Goal: Transaction & Acquisition: Purchase product/service

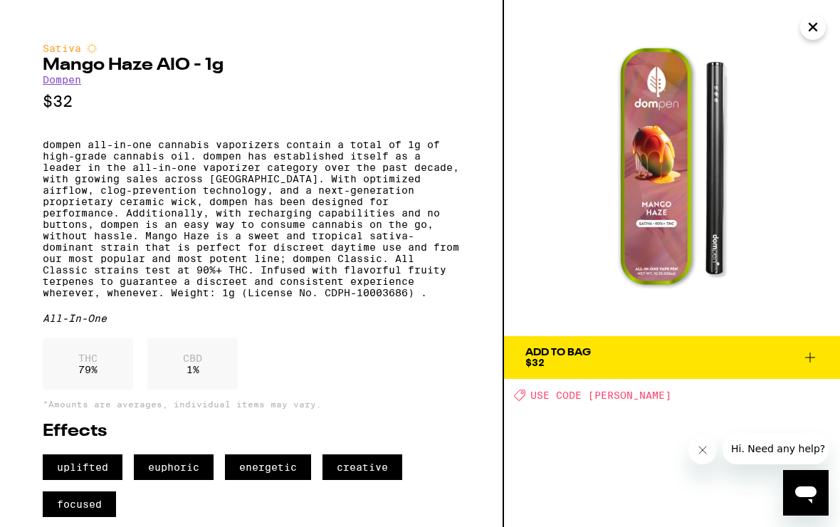
click at [702, 350] on span "Add To Bag $32" at bounding box center [672, 357] width 293 height 20
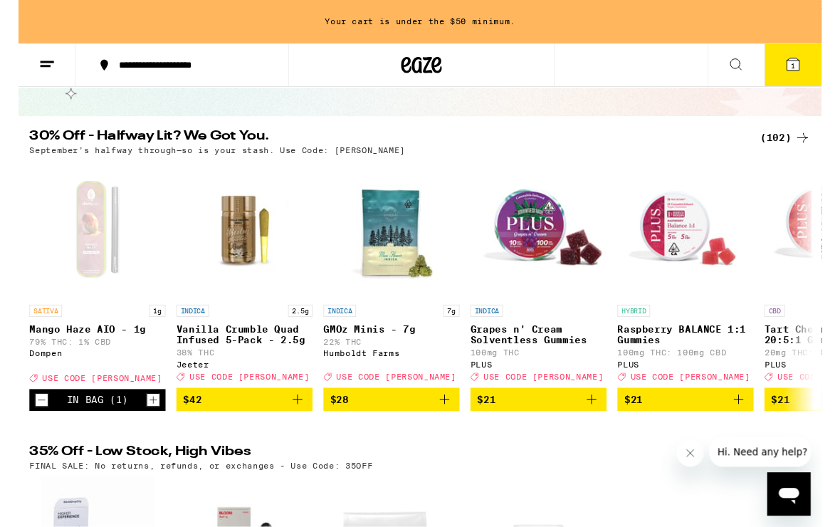
scroll to position [108, 0]
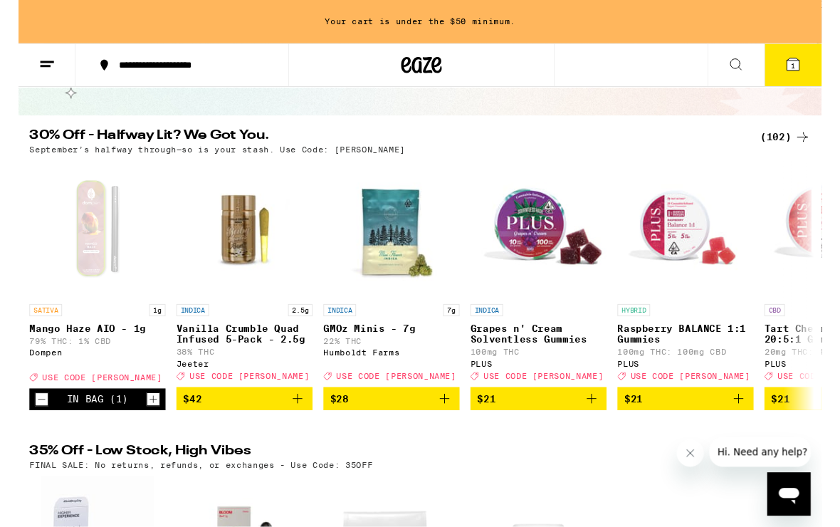
click at [806, 74] on icon at bounding box center [810, 67] width 17 height 17
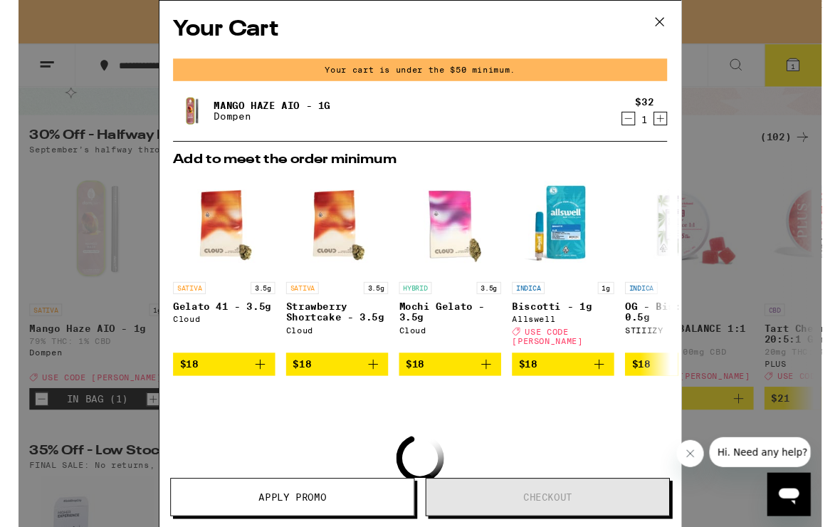
click at [684, 34] on button at bounding box center [671, 24] width 44 height 46
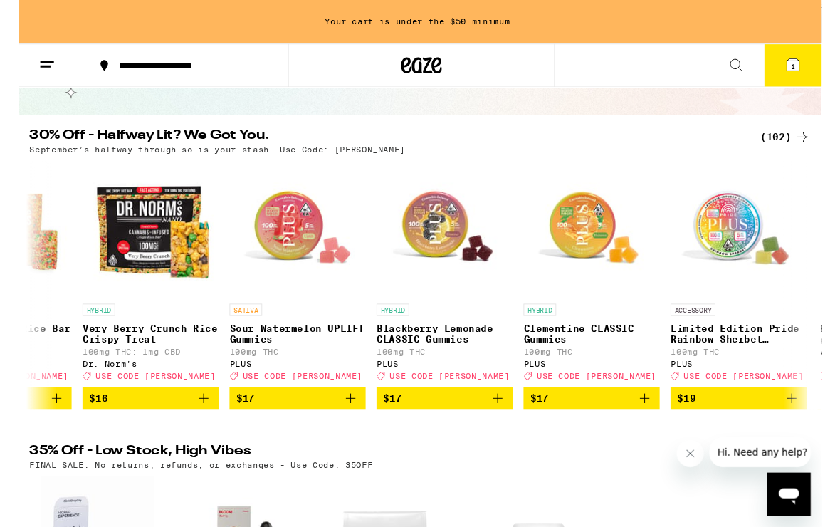
scroll to position [0, 4713]
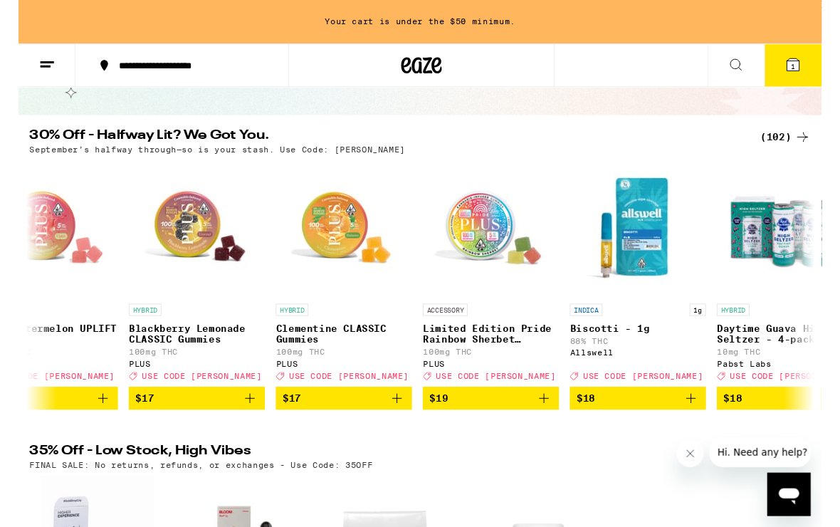
click at [349, 425] on span "$17" at bounding box center [340, 416] width 128 height 17
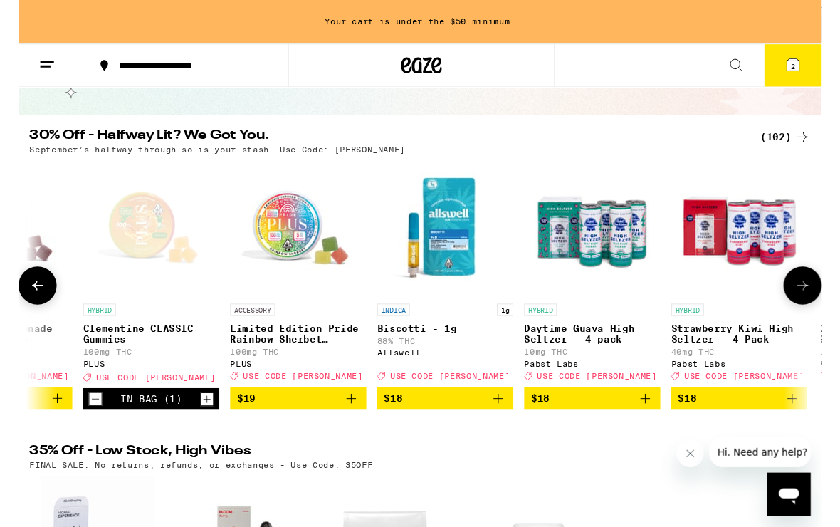
scroll to position [0, 5148]
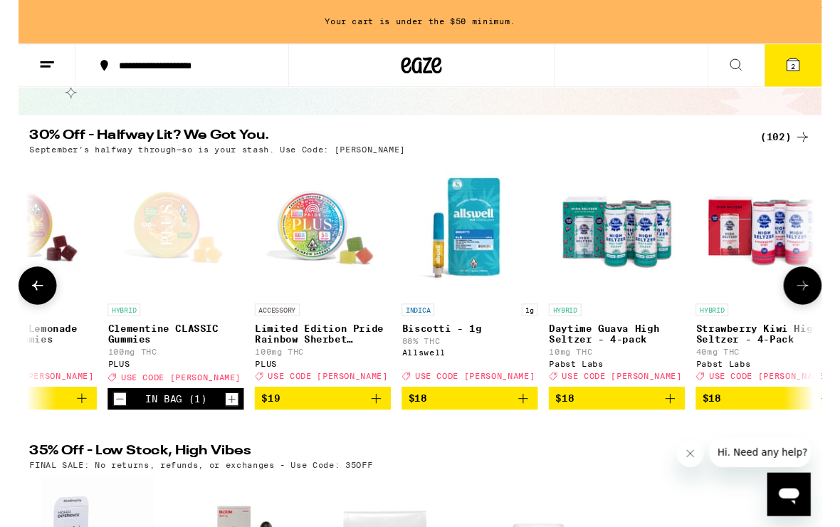
click at [108, 426] on icon "Decrement" at bounding box center [106, 417] width 13 height 17
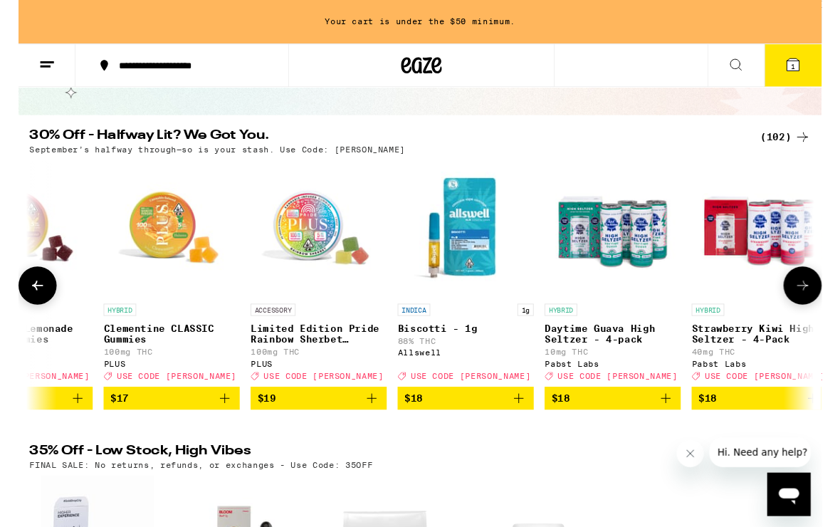
scroll to position [0, 5150]
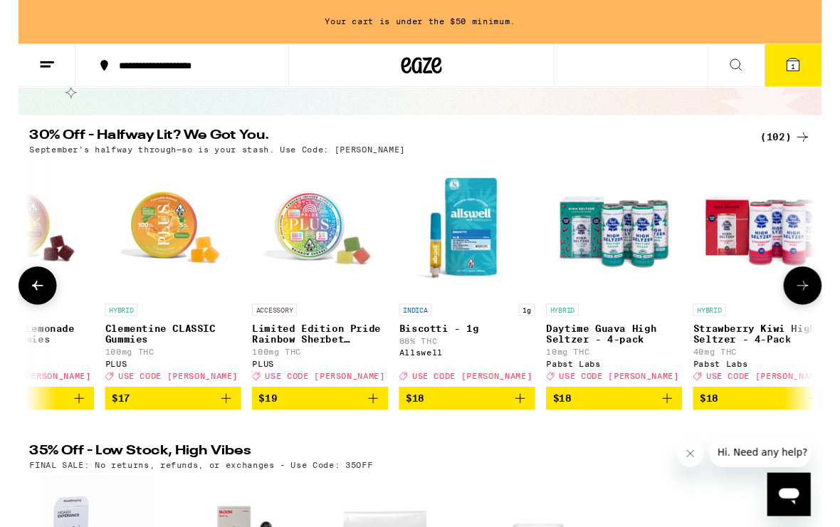
click at [295, 251] on img "Open page for Limited Edition Pride Rainbow Sherbet Gummies from PLUS" at bounding box center [315, 239] width 142 height 142
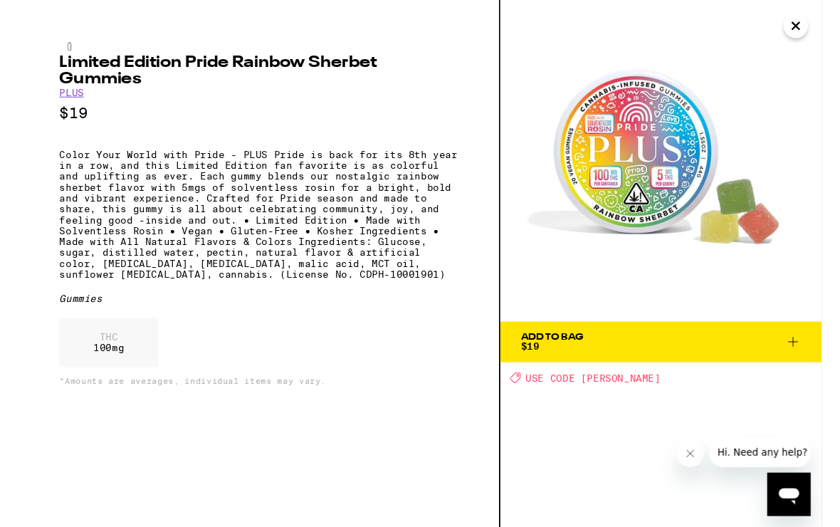
click at [803, 28] on button "Close" at bounding box center [813, 27] width 26 height 26
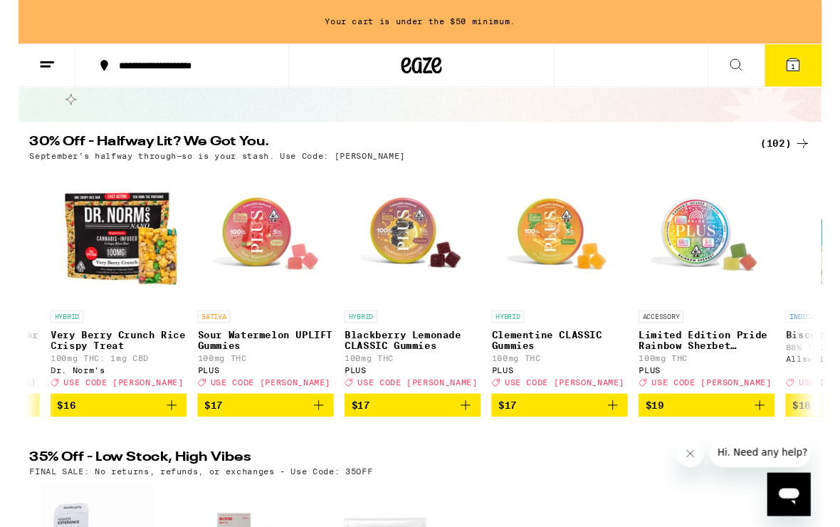
scroll to position [0, 4750]
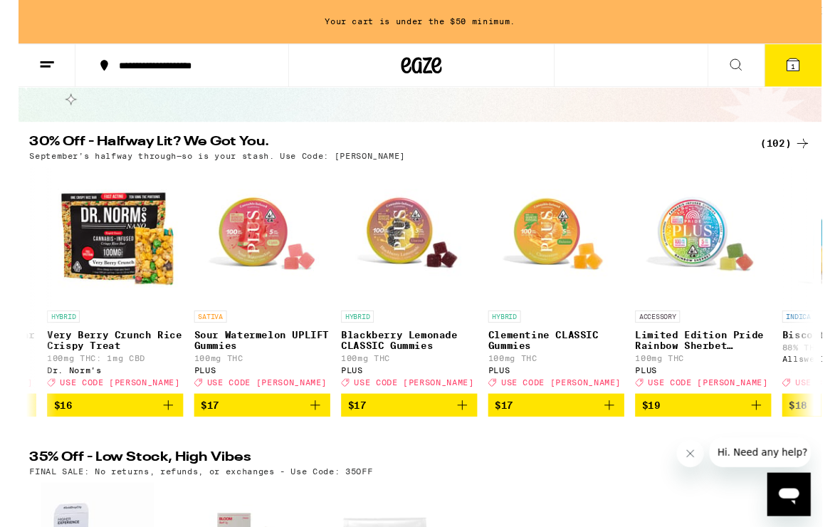
click at [308, 432] on icon "Add to bag" at bounding box center [310, 423] width 17 height 17
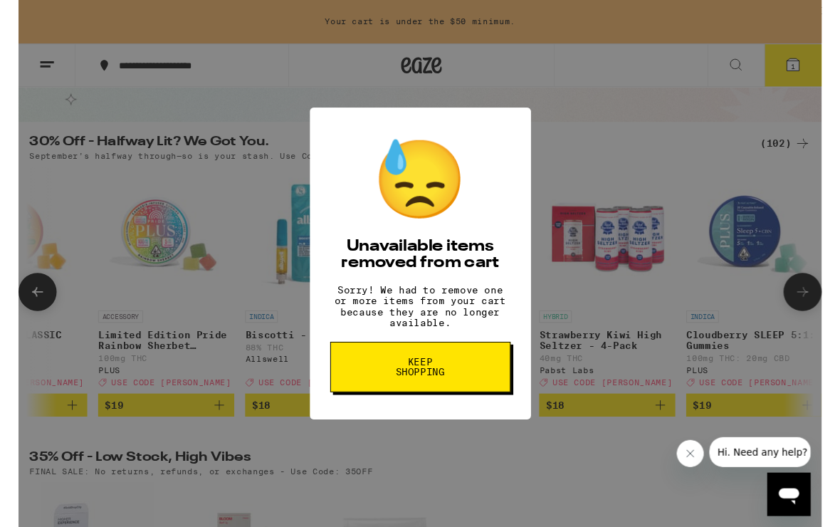
scroll to position [0, 5324]
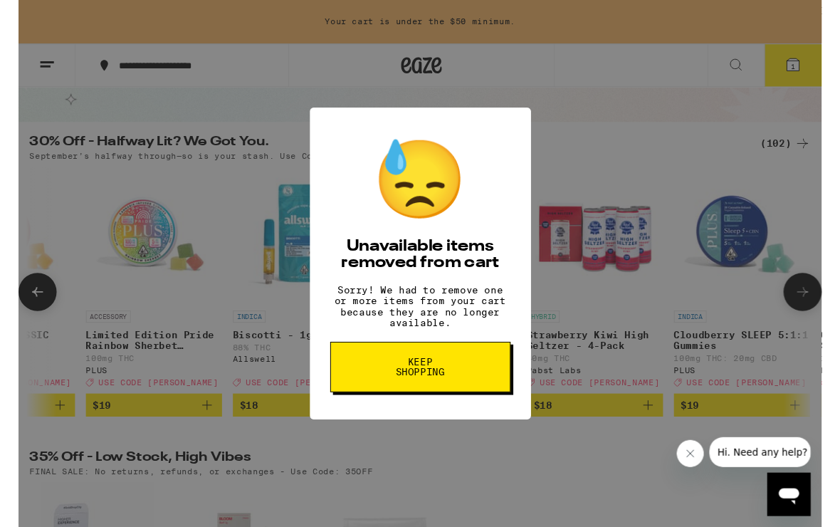
click at [545, 310] on div "😓 Unavailable items removed from cart Sorry! We had to remove one or more items…" at bounding box center [420, 275] width 840 height 551
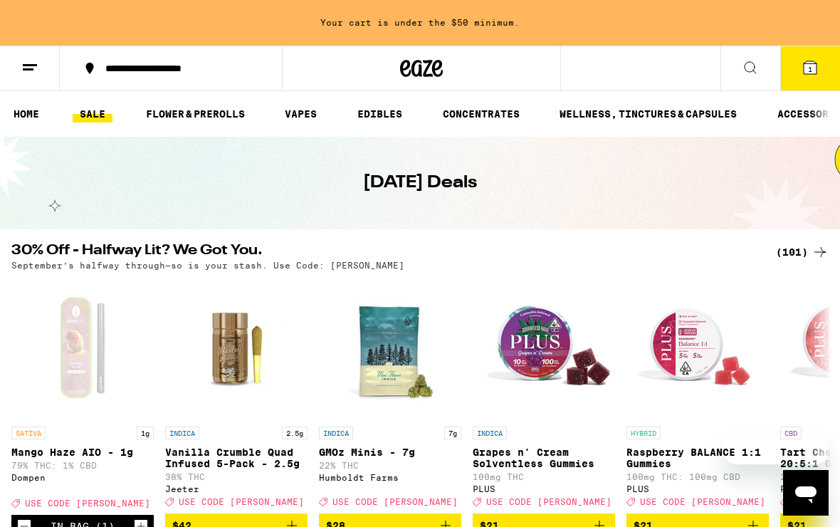
click at [807, 71] on icon at bounding box center [810, 67] width 13 height 13
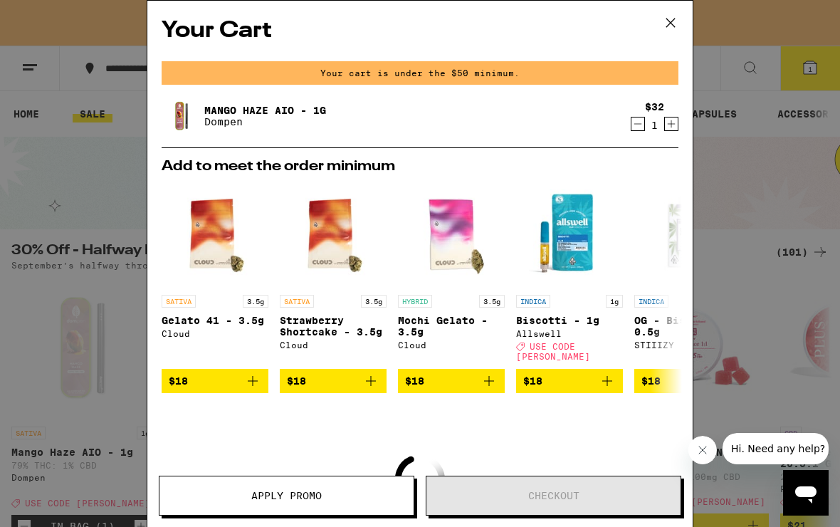
click at [655, 21] on button at bounding box center [671, 24] width 44 height 46
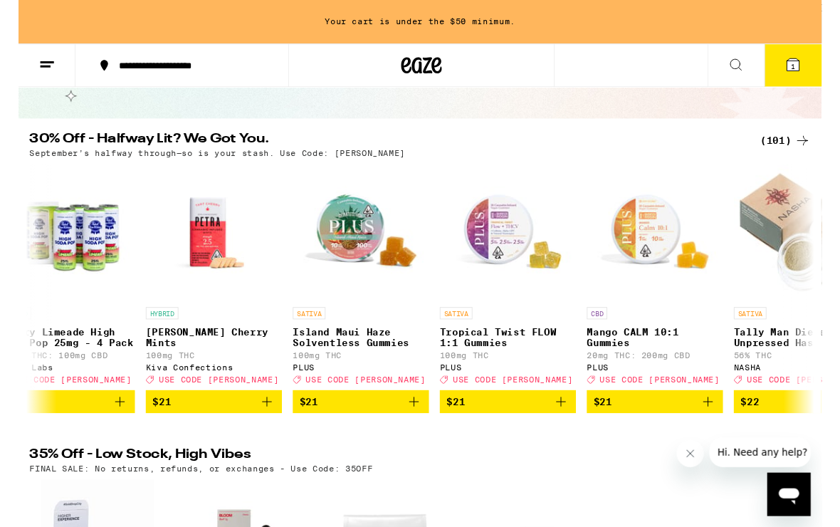
scroll to position [0, 6336]
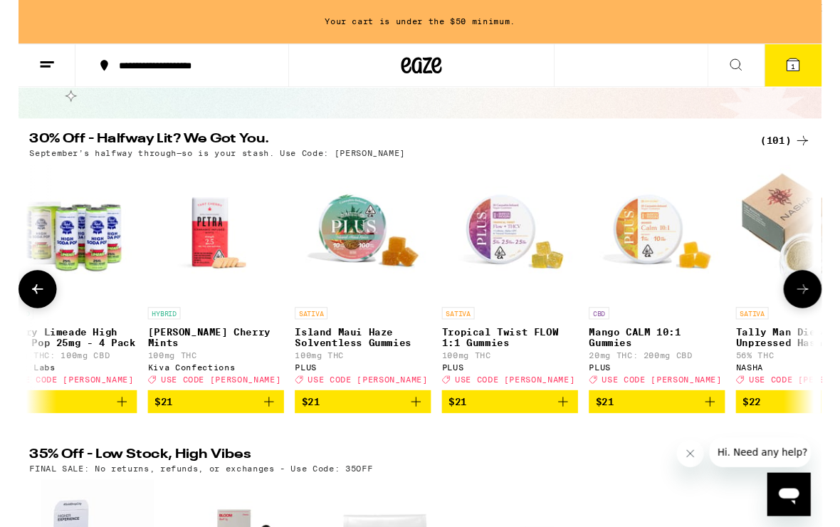
click at [350, 263] on img "Open page for Island Maui Haze Solventless Gummies from PLUS" at bounding box center [360, 243] width 142 height 142
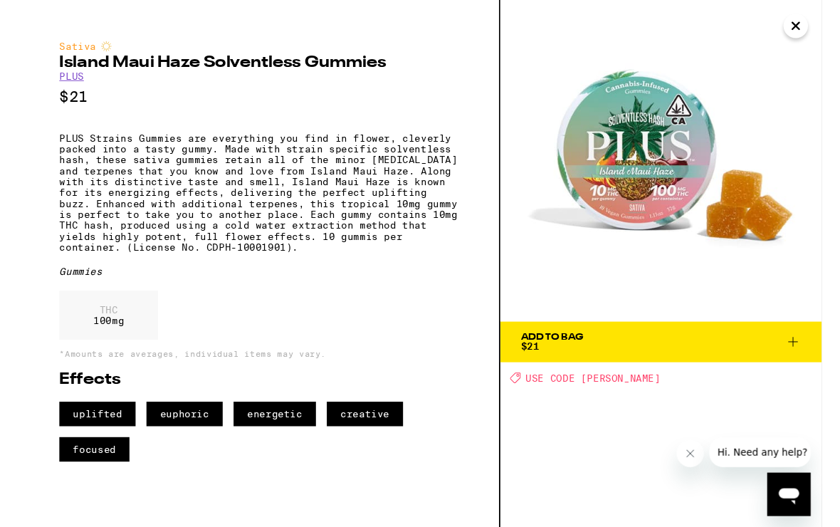
click at [815, 37] on icon "Close" at bounding box center [813, 26] width 17 height 21
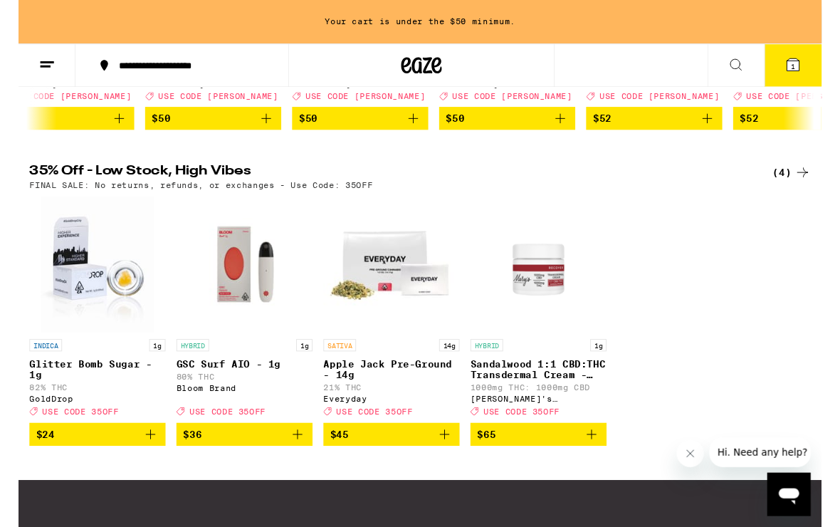
click at [231, 319] on img "Open page for GSC Surf AIO - 1g from Bloom Brand" at bounding box center [236, 276] width 142 height 142
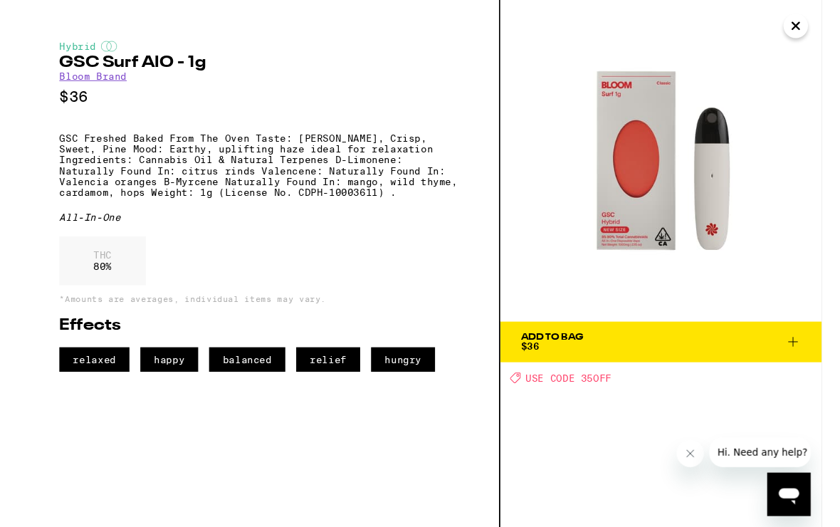
click at [813, 33] on icon "Close" at bounding box center [813, 26] width 17 height 21
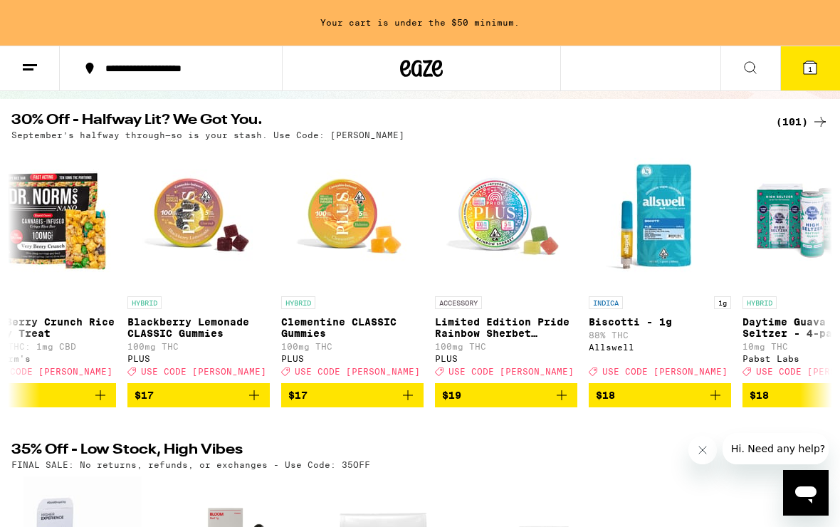
scroll to position [0, 4803]
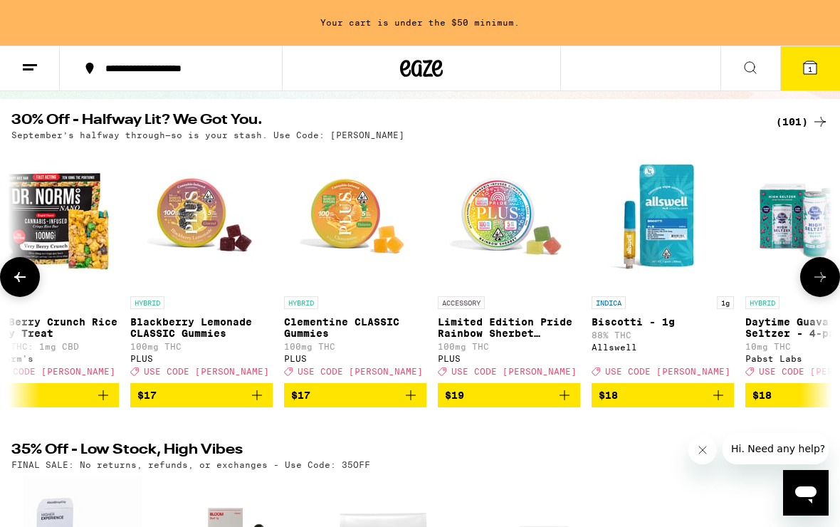
click at [375, 314] on div "HYBRID Clementine CLASSIC Gummies 100mg THC PLUS Deal Created with Sketch. USE …" at bounding box center [355, 336] width 142 height 80
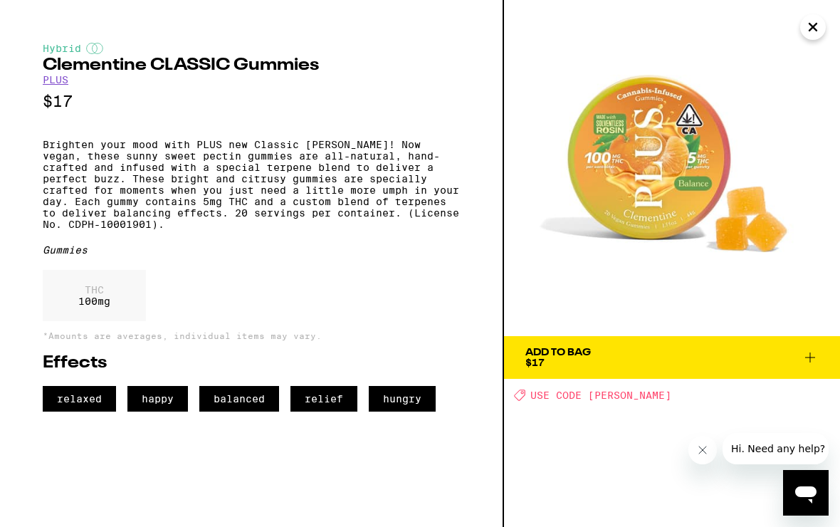
click at [818, 26] on icon "Close" at bounding box center [813, 26] width 17 height 21
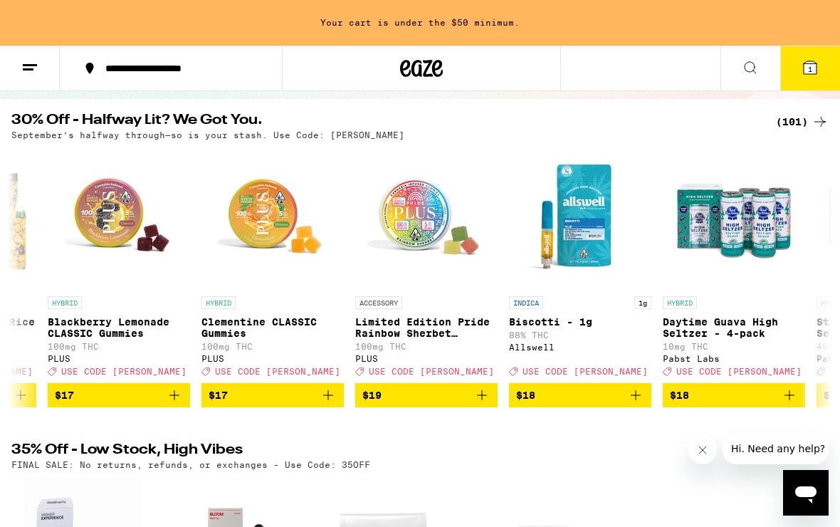
scroll to position [0, 4888]
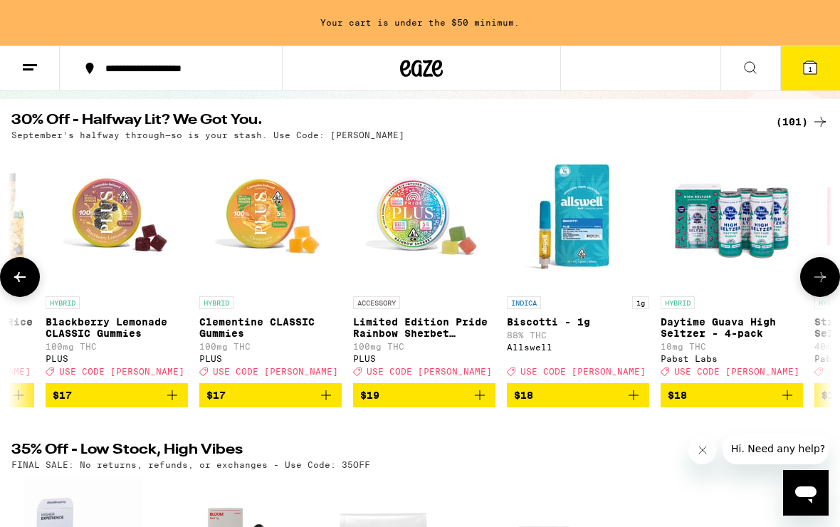
click at [437, 327] on p "Limited Edition Pride Rainbow Sherbet Gummies" at bounding box center [424, 327] width 142 height 23
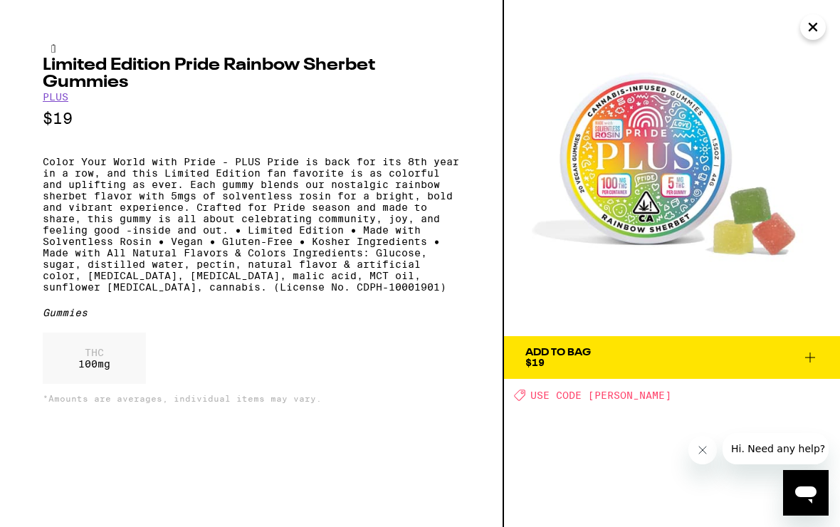
click at [815, 44] on img at bounding box center [672, 168] width 336 height 336
click at [814, 44] on img at bounding box center [672, 168] width 336 height 336
click at [817, 38] on button "Close" at bounding box center [813, 27] width 26 height 26
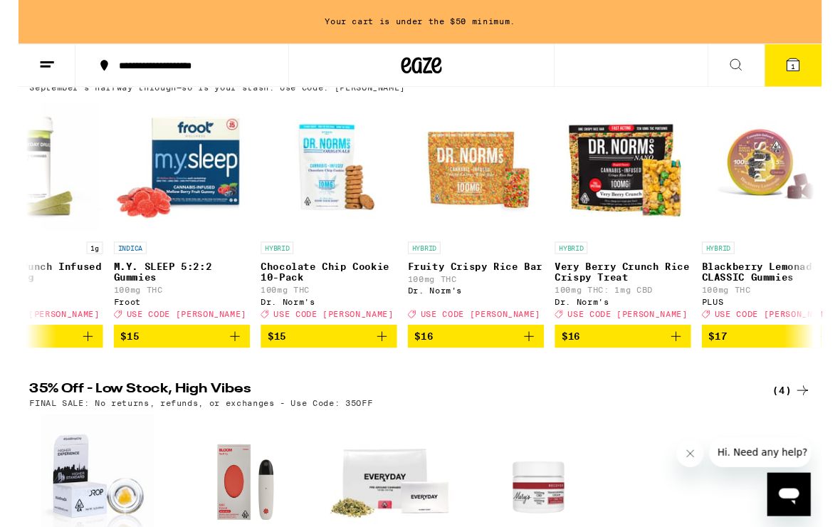
scroll to position [176, 0]
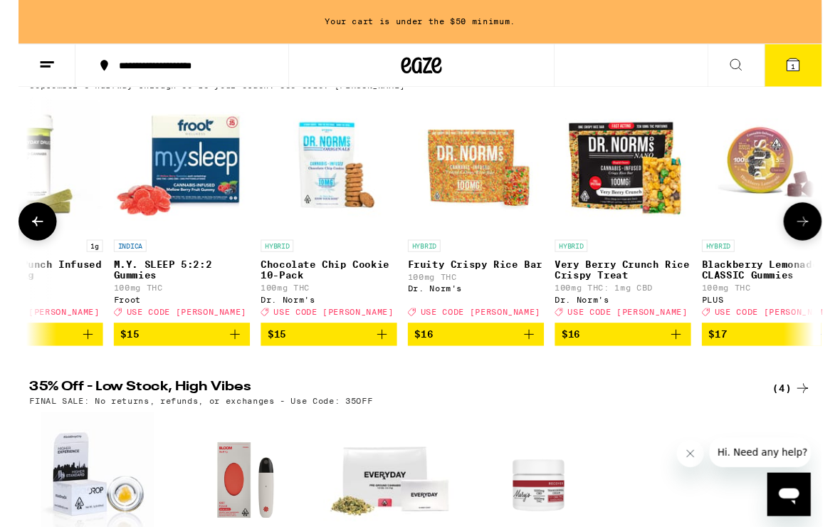
click at [326, 220] on img "Open page for Chocolate Chip Cookie 10-Pack from Dr. Norm's" at bounding box center [325, 172] width 142 height 142
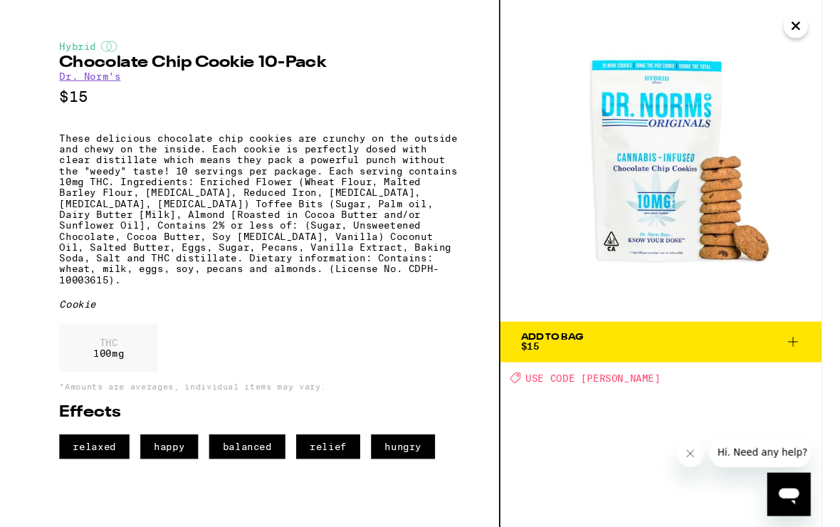
click at [825, 344] on button "Add To Bag $15" at bounding box center [672, 357] width 336 height 43
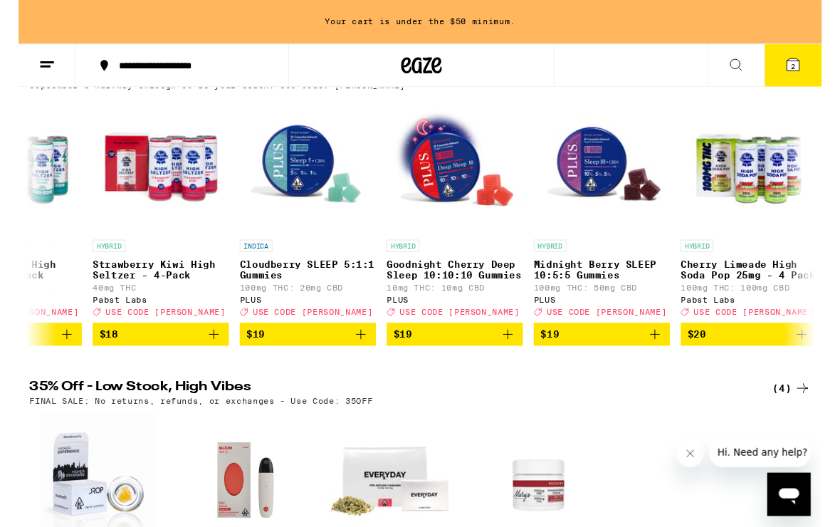
click at [821, 70] on button "2" at bounding box center [810, 68] width 60 height 44
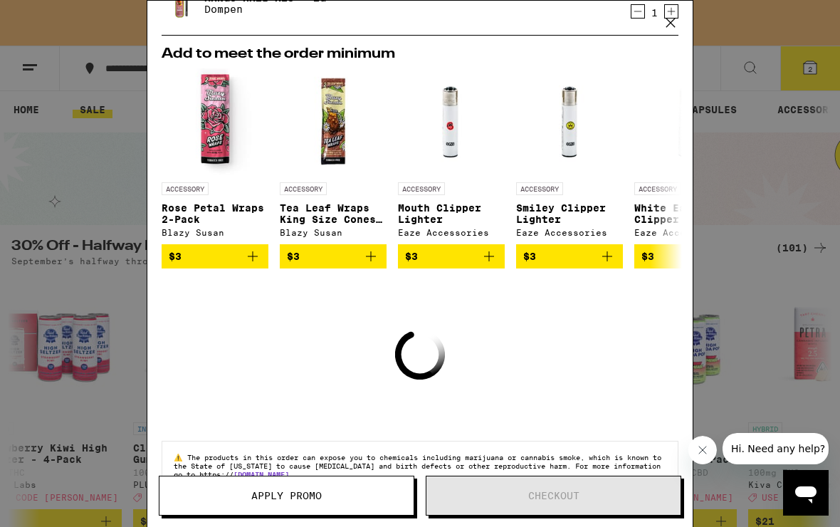
scroll to position [3, 0]
click at [679, 26] on icon at bounding box center [670, 22] width 21 height 21
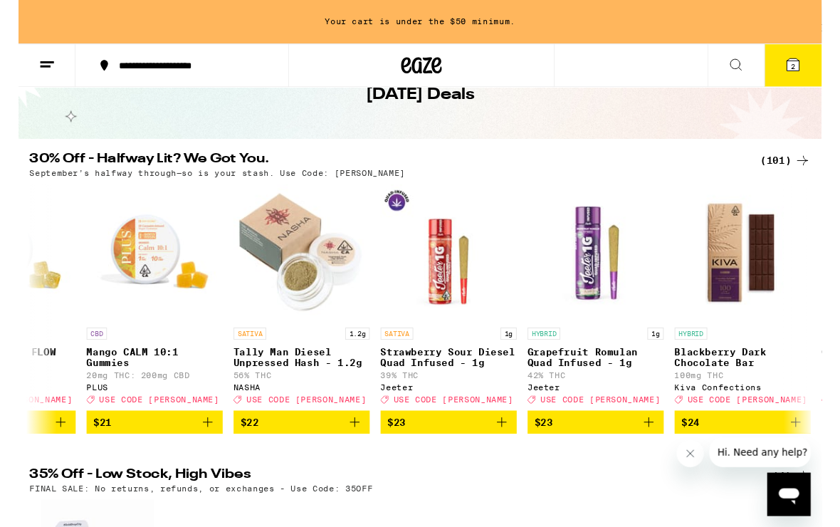
scroll to position [0, 6865]
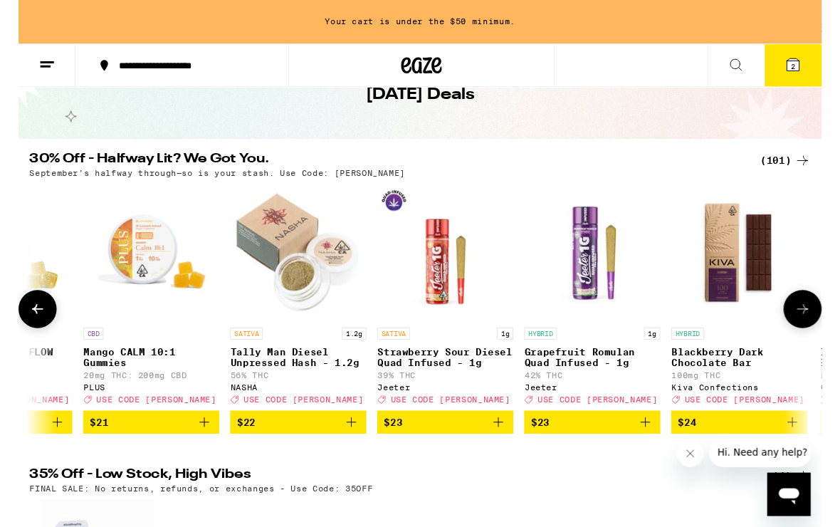
click at [439, 281] on img "Open page for Strawberry Sour Diesel Quad Infused - 1g from Jeeter" at bounding box center [446, 264] width 142 height 142
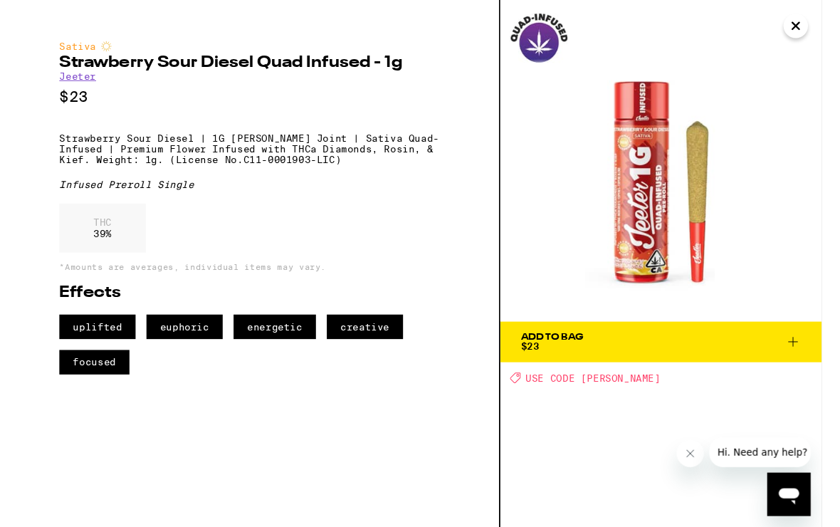
click at [821, 35] on icon "Close" at bounding box center [813, 26] width 17 height 21
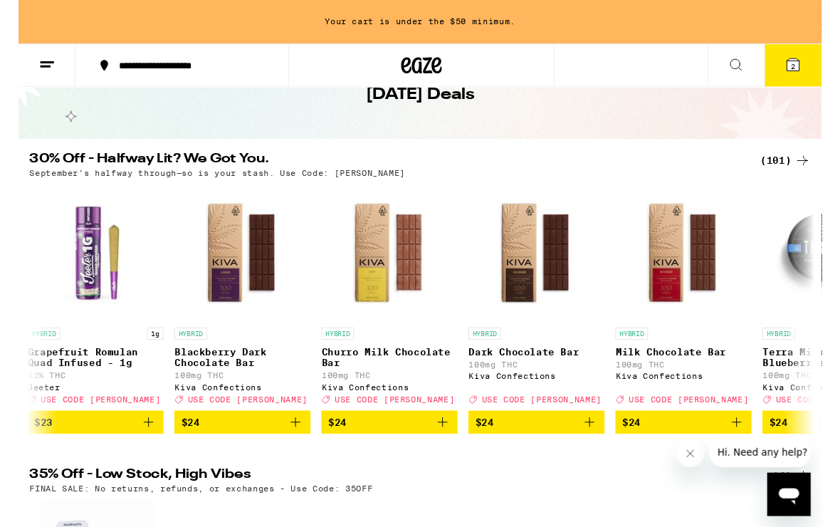
scroll to position [0, 7386]
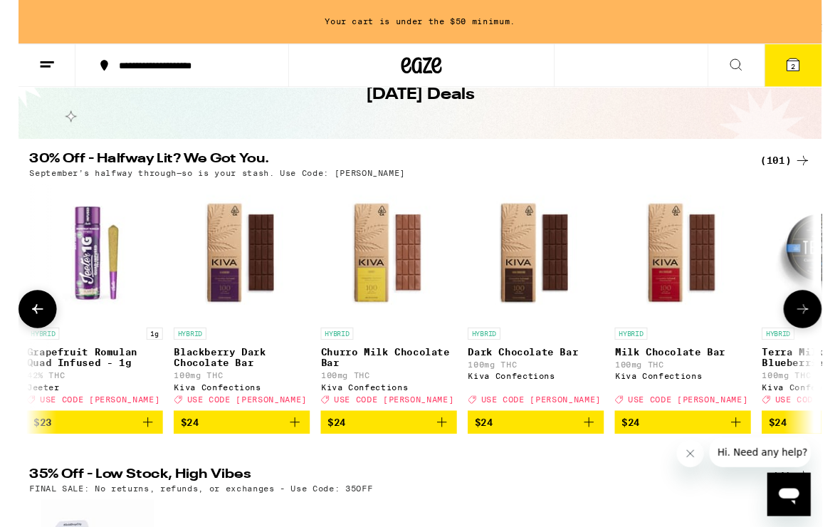
click at [559, 286] on img "Open page for Dark Chocolate Bar from Kiva Confections" at bounding box center [541, 264] width 142 height 142
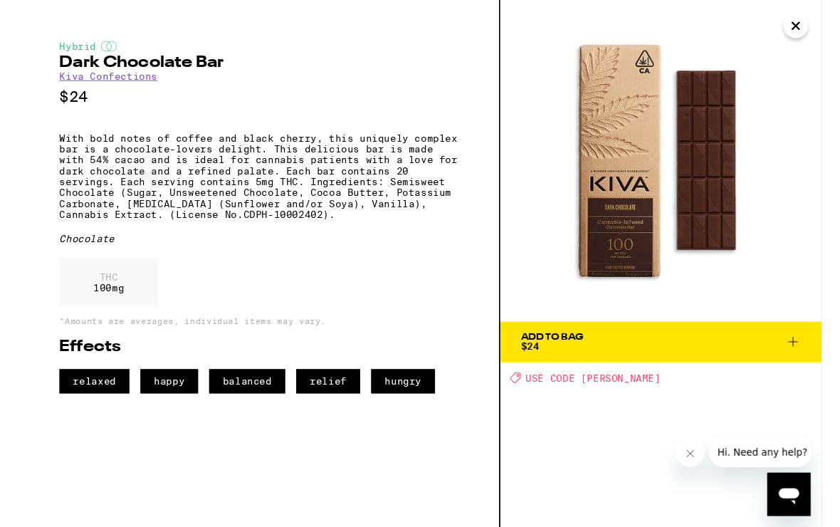
click at [812, 349] on icon at bounding box center [810, 357] width 17 height 17
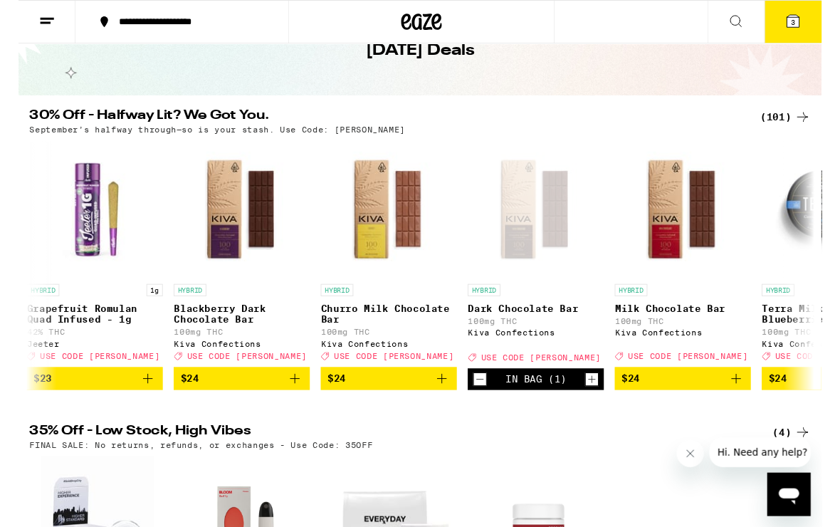
click at [815, 25] on icon at bounding box center [810, 22] width 13 height 13
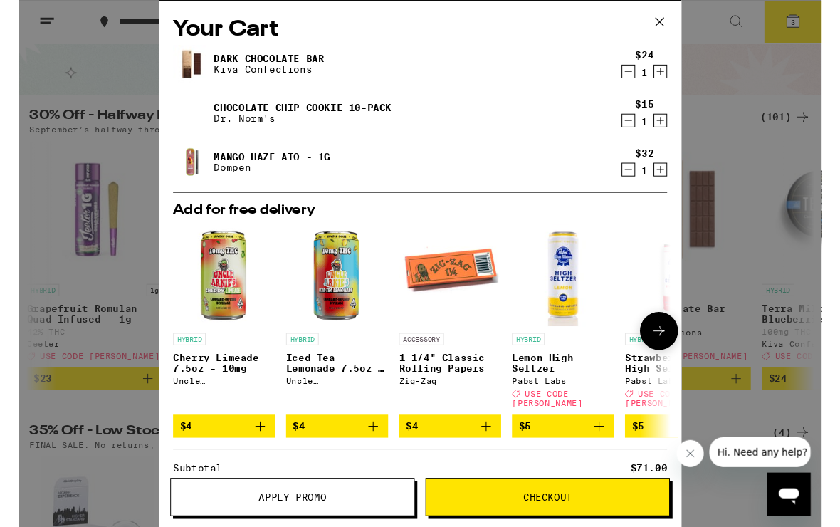
scroll to position [-1, 0]
click at [677, 29] on icon at bounding box center [670, 22] width 21 height 21
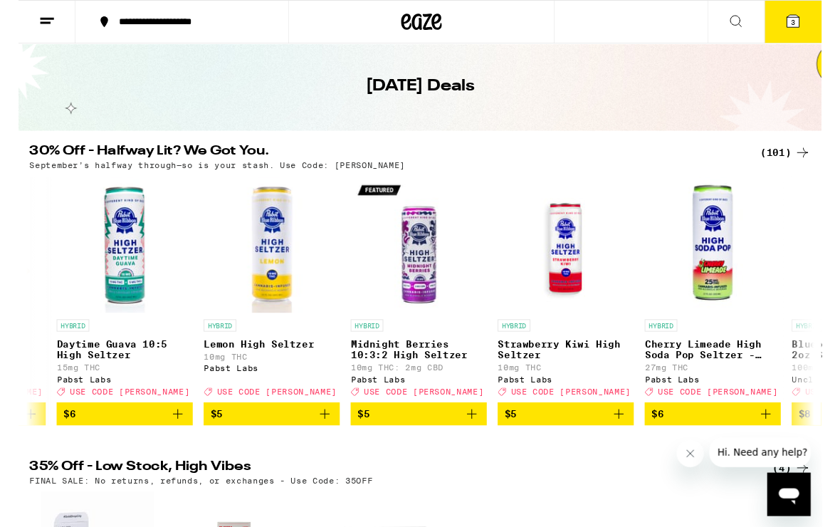
scroll to position [0, 1046]
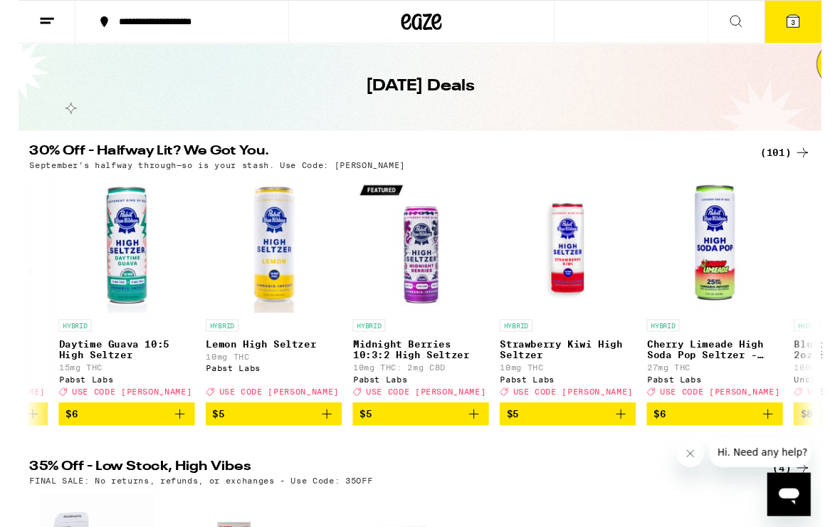
click at [172, 441] on icon "Add to bag" at bounding box center [168, 432] width 17 height 17
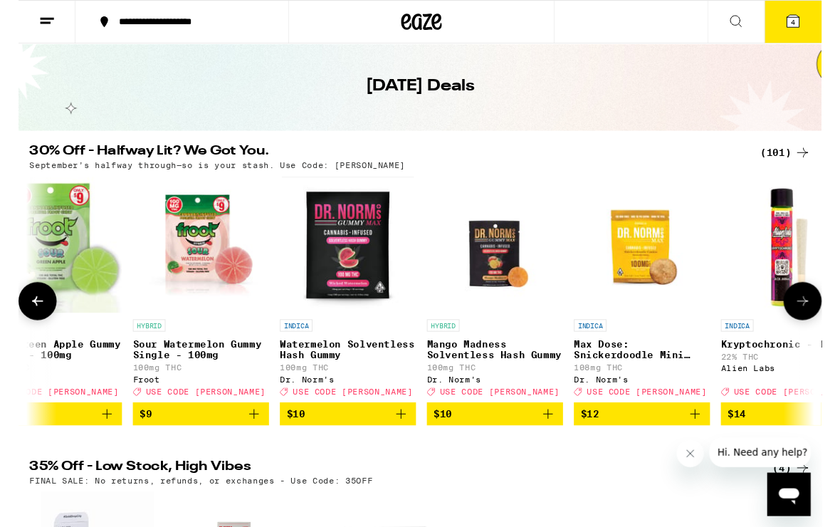
click at [815, 35] on button "4" at bounding box center [810, 23] width 60 height 44
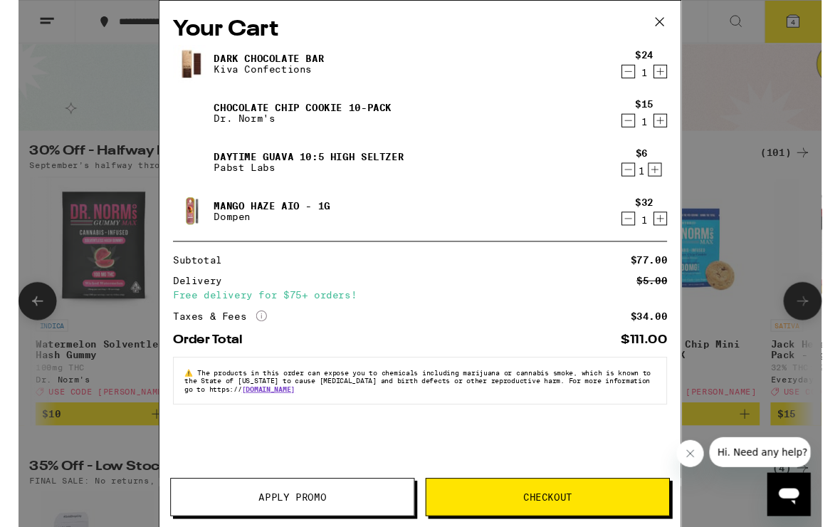
scroll to position [0, 3224]
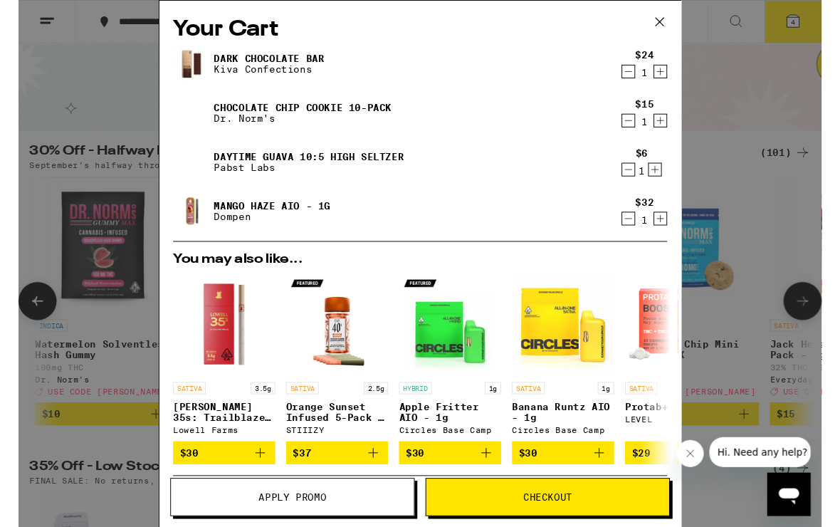
click at [340, 513] on button "Apply Promo" at bounding box center [287, 520] width 256 height 40
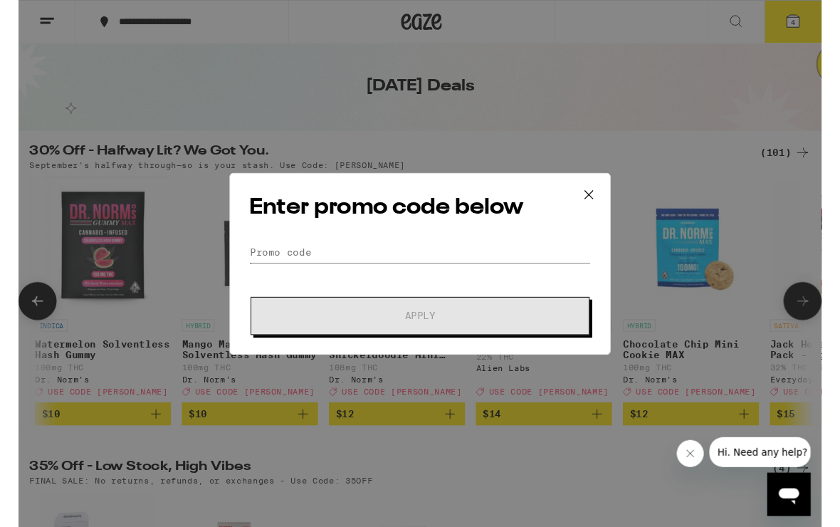
click at [510, 268] on input "Promo Code" at bounding box center [419, 264] width 357 height 21
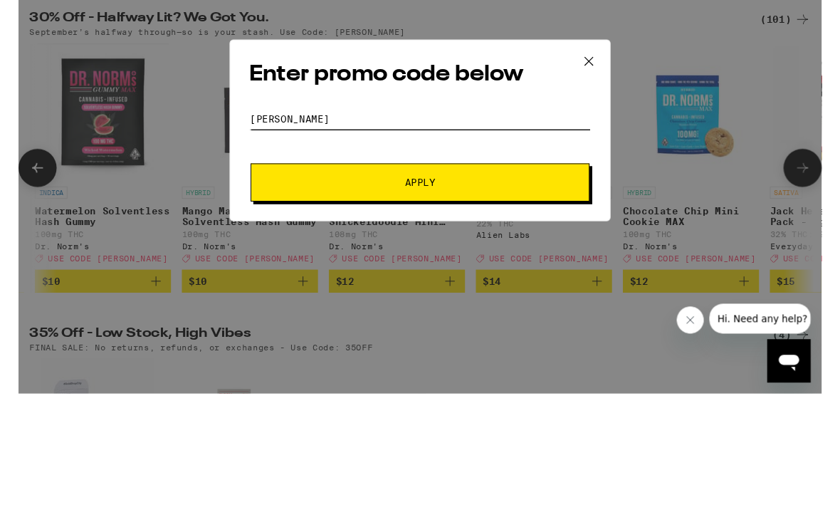
type input "[PERSON_NAME]"
click at [530, 325] on span "Apply" at bounding box center [420, 330] width 256 height 10
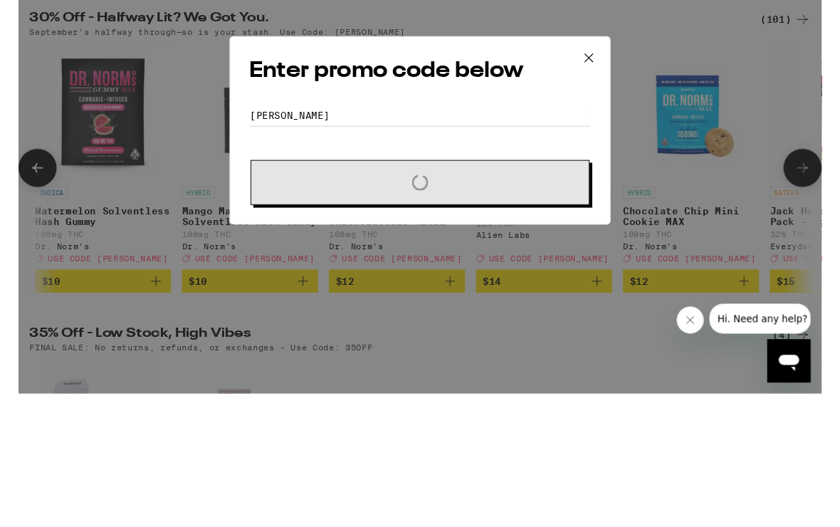
scroll to position [187, 0]
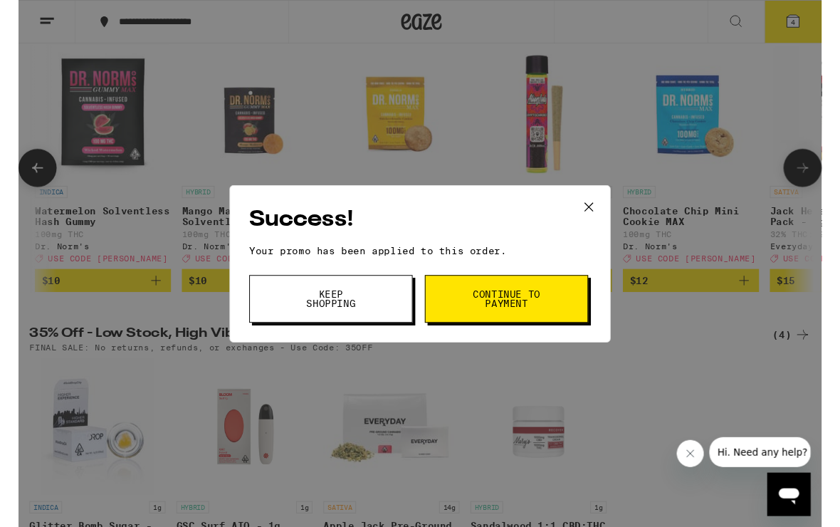
click at [599, 210] on icon at bounding box center [596, 216] width 21 height 21
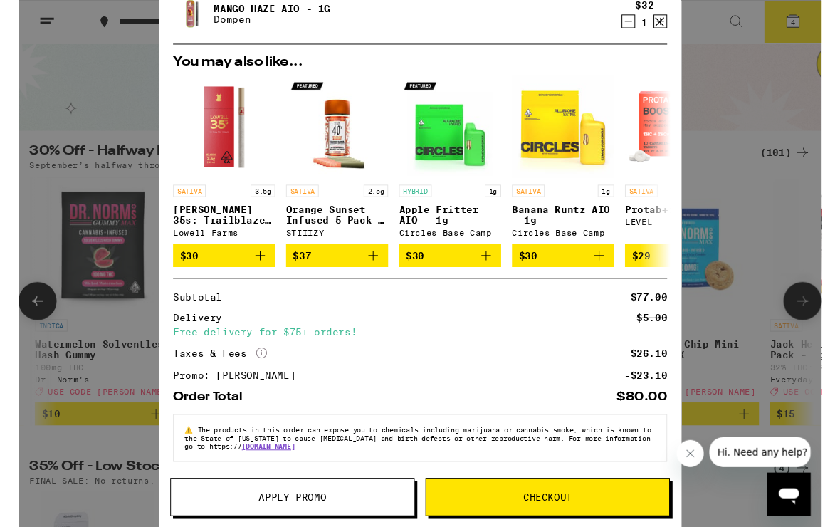
scroll to position [221, 0]
click at [747, 108] on div "Your Cart Dark Chocolate Bar Kiva Confections $24 1 Chocolate Chip Cookie 10-Pa…" at bounding box center [420, 275] width 840 height 551
